Goal: Information Seeking & Learning: Learn about a topic

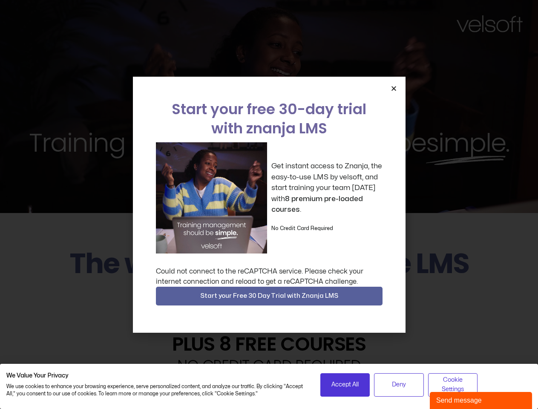
click at [269, 205] on div "Get instant access to Znanja, the easy-to-use LMS by velsoft, and start trainin…" at bounding box center [269, 197] width 227 height 111
click at [394, 88] on icon "Close" at bounding box center [394, 88] width 6 height 6
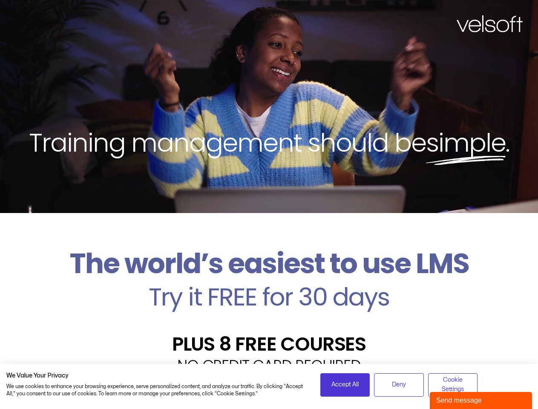
click at [269, 296] on h2 "Try it FREE for 30 days" at bounding box center [269, 297] width 526 height 25
click at [345, 385] on span "Accept All" at bounding box center [345, 384] width 27 height 9
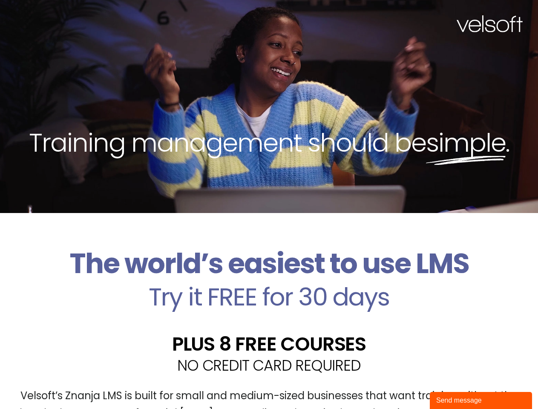
click at [399, 385] on div "Velsoft’s Znanja LMS is built for small and medium-sized businesses that want t…" at bounding box center [269, 408] width 526 height 62
click at [453, 385] on div "Velsoft’s Znanja LMS is built for small and medium-sized businesses that want t…" at bounding box center [269, 408] width 526 height 62
click at [481, 401] on div "Send message" at bounding box center [481, 401] width 90 height 10
